Goal: Information Seeking & Learning: Learn about a topic

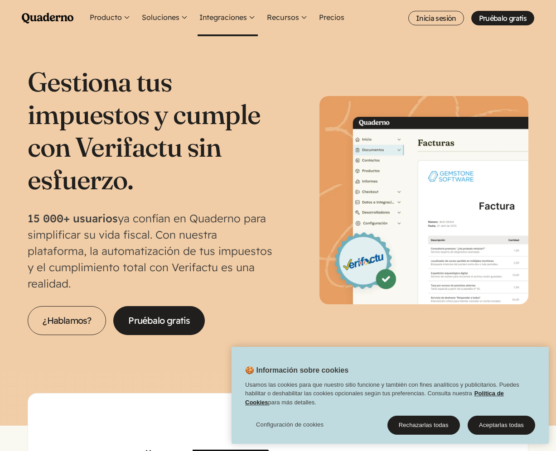
click at [230, 22] on button "Integraciones" at bounding box center [227, 18] width 60 height 36
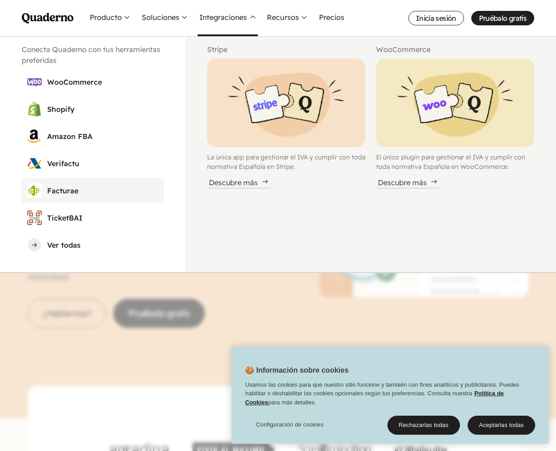
scroll to position [8, 0]
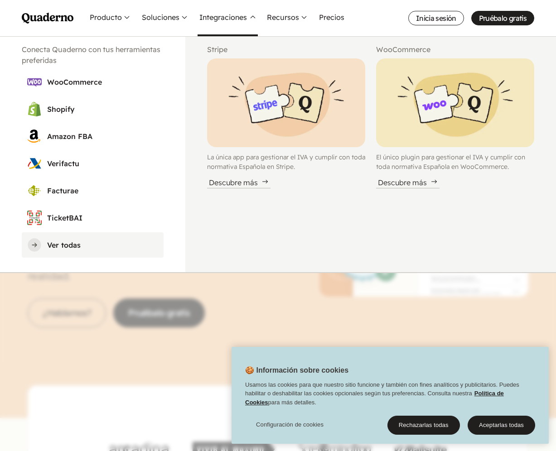
click at [65, 242] on h3 "Ver todas" at bounding box center [102, 245] width 111 height 11
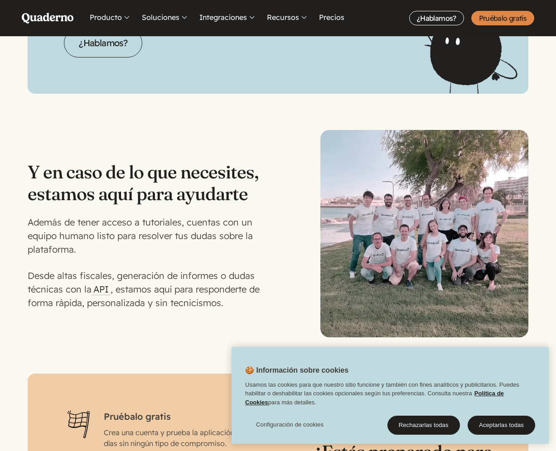
scroll to position [2378, 0]
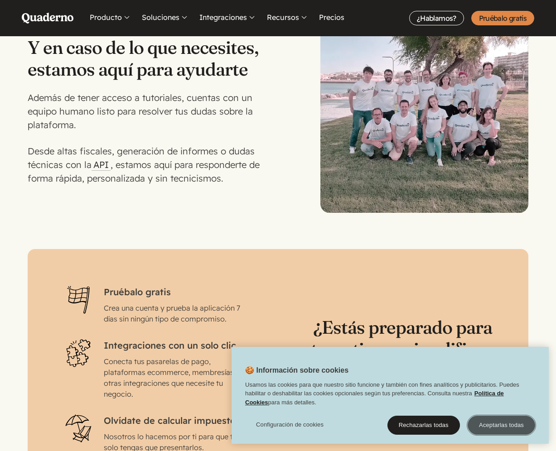
click at [520, 419] on button "Aceptarlas todas" at bounding box center [500, 425] width 67 height 19
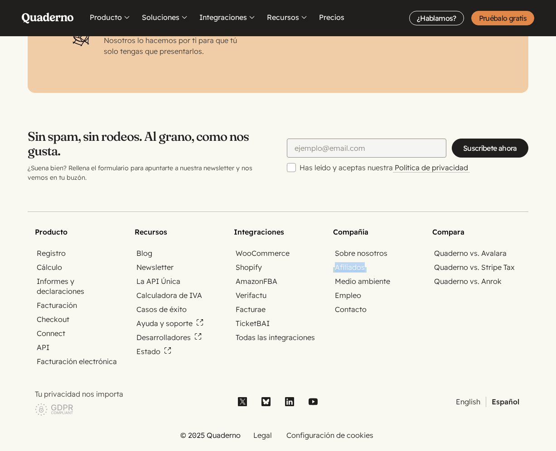
scroll to position [2814, 0]
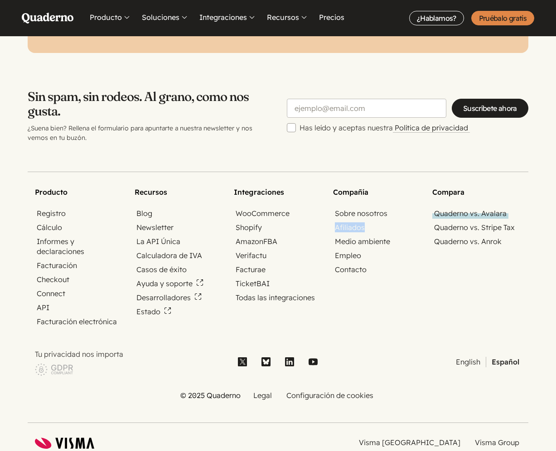
click at [493, 208] on link "Quaderno vs. Avalara" at bounding box center [470, 213] width 76 height 10
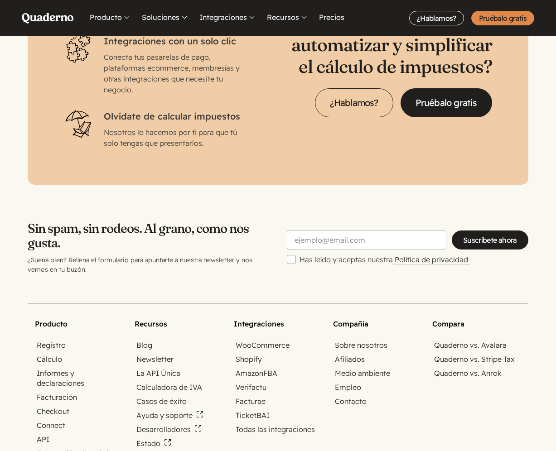
scroll to position [2682, 0]
click at [336, 19] on link "Precios" at bounding box center [331, 18] width 29 height 36
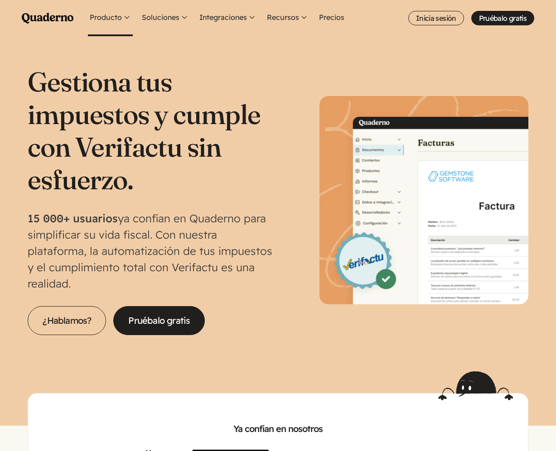
click at [124, 16] on button "Producto" at bounding box center [110, 18] width 45 height 36
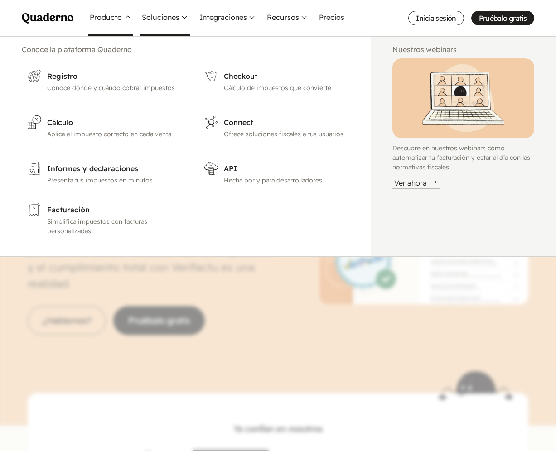
click at [185, 19] on button "Soluciones" at bounding box center [165, 18] width 50 height 36
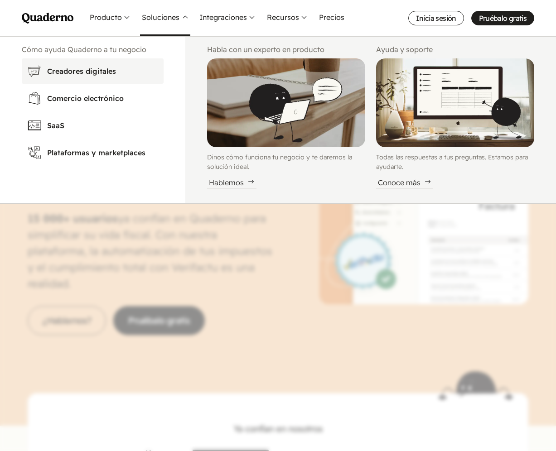
click at [99, 70] on h3 "Creadores digitales" at bounding box center [102, 71] width 111 height 11
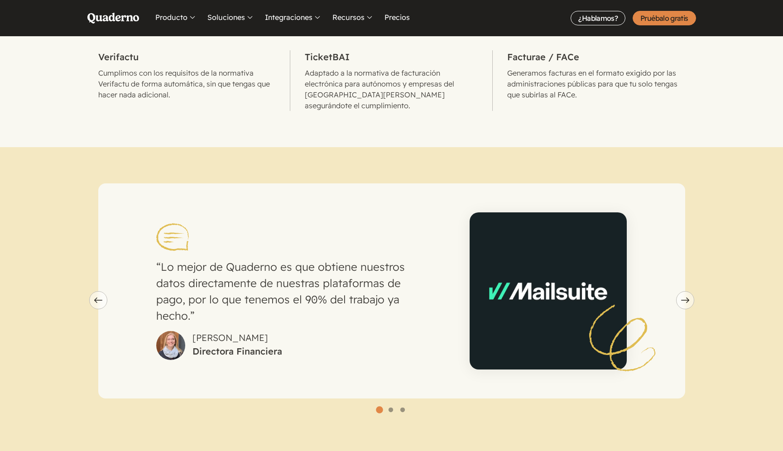
scroll to position [497, 0]
